Goal: Complete application form

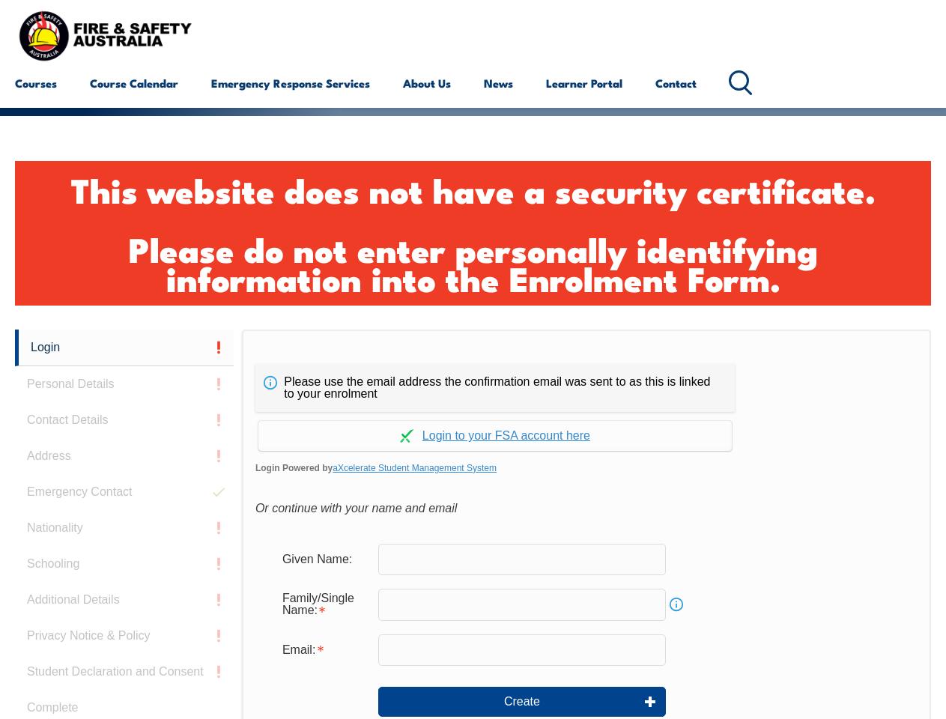
scroll to position [499, 0]
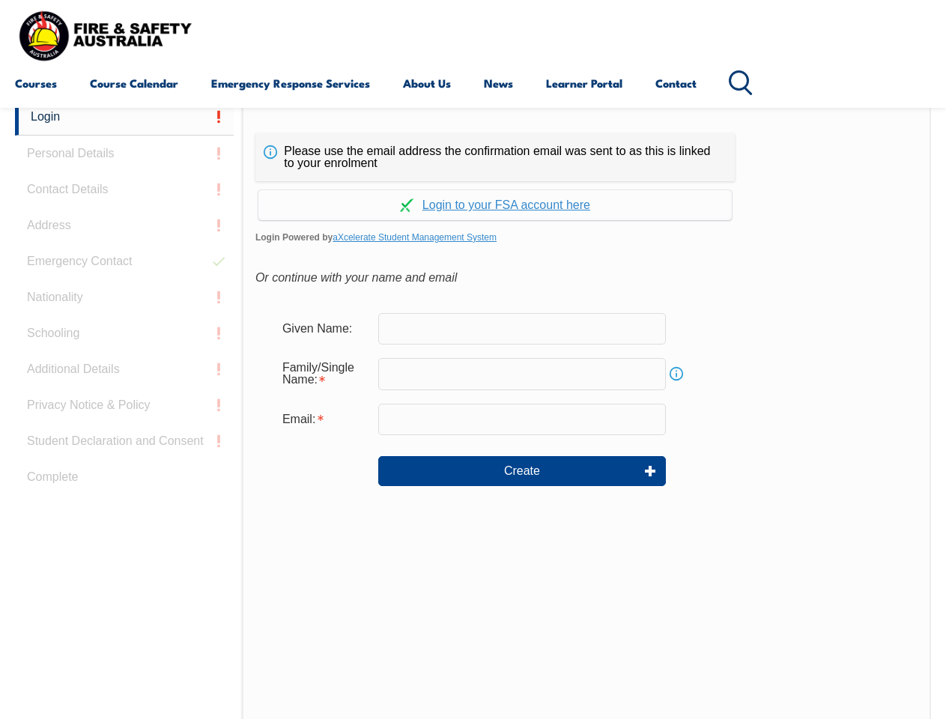
click at [473, 110] on div "Please use the email address the confirmation email was sent to as this is link…" at bounding box center [586, 413] width 689 height 628
click at [473, 409] on input "email" at bounding box center [522, 419] width 288 height 31
click at [124, 117] on link "Login" at bounding box center [124, 117] width 219 height 37
click at [124, 154] on div "Login Personal Details Contact Details Address Emergency Contact Nationality Sc…" at bounding box center [128, 473] width 227 height 748
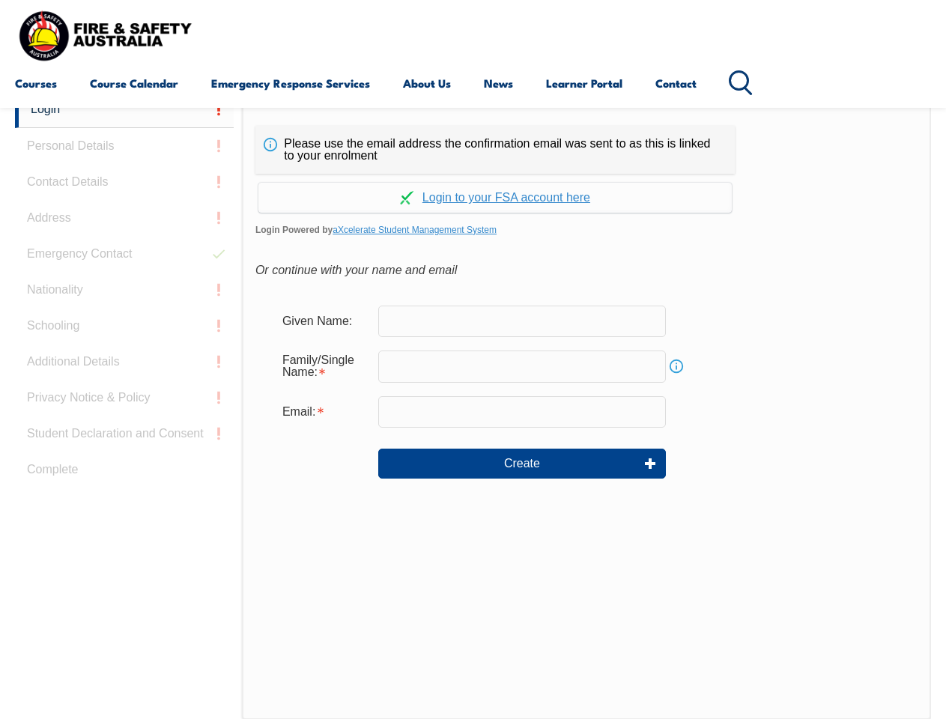
click at [124, 190] on div "Login Personal Details Contact Details Address Emergency Contact Nationality Sc…" at bounding box center [128, 465] width 227 height 748
click at [124, 225] on div "Login Personal Details Contact Details Address Emergency Contact Nationality Sc…" at bounding box center [128, 465] width 227 height 748
click at [124, 261] on div "Login Personal Details Contact Details Address Emergency Contact Nationality Sc…" at bounding box center [128, 465] width 227 height 748
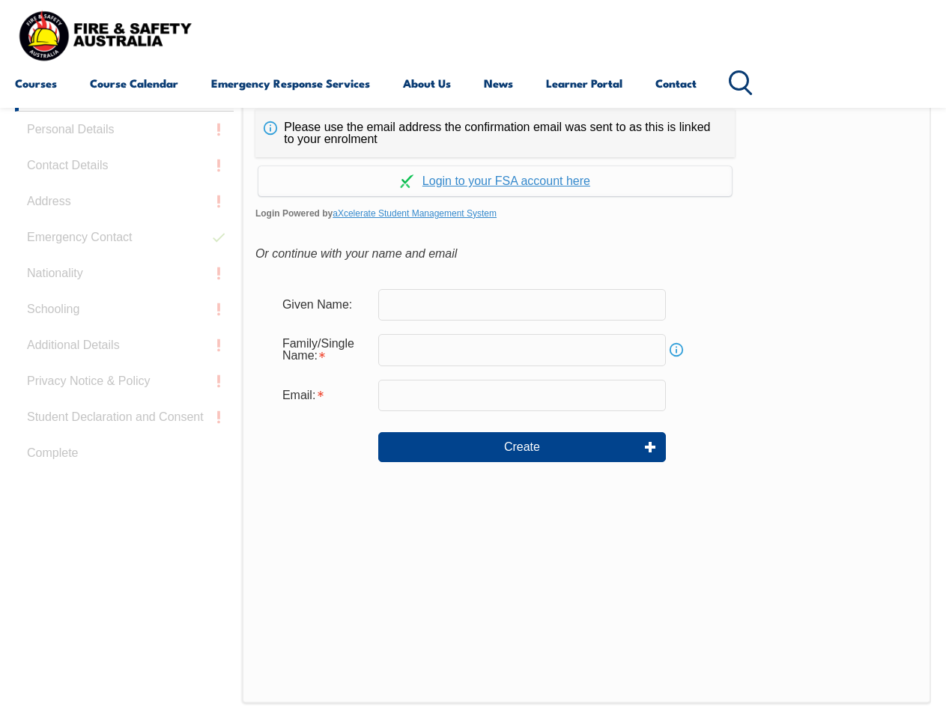
click at [124, 297] on div "Login Personal Details Contact Details Address Emergency Contact Nationality Sc…" at bounding box center [128, 449] width 227 height 748
click at [124, 333] on div "Login Personal Details Contact Details Address Emergency Contact Nationality Sc…" at bounding box center [128, 449] width 227 height 748
click at [124, 369] on div "Login Personal Details Contact Details Address Emergency Contact Nationality Sc…" at bounding box center [128, 449] width 227 height 748
